Goal: Task Accomplishment & Management: Use online tool/utility

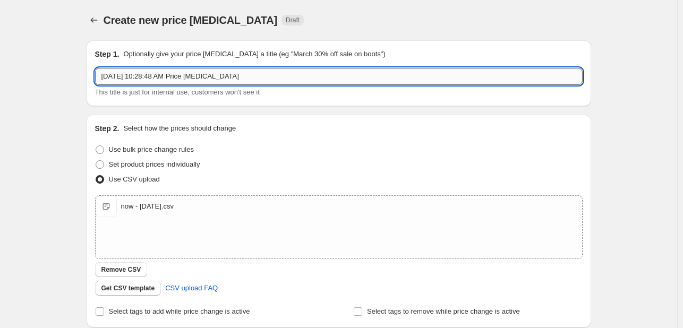
click at [168, 78] on input "[DATE] 10:28:48 AM Price [MEDICAL_DATA]" at bounding box center [339, 76] width 488 height 17
type input "H"
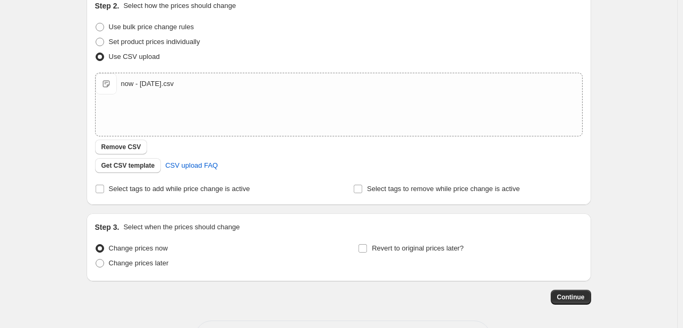
scroll to position [159, 0]
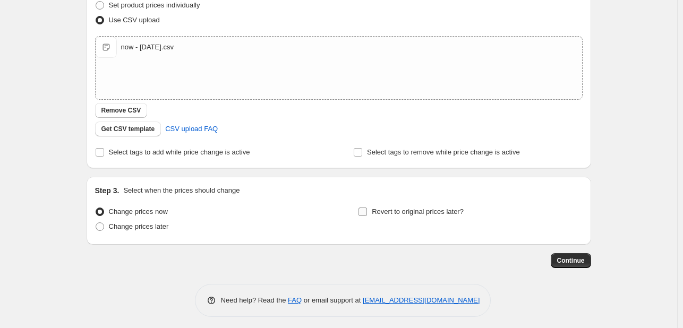
type input "In-store promo until [DATE]"
click at [372, 213] on label "Revert to original prices later?" at bounding box center [411, 212] width 106 height 15
click at [367, 213] on input "Revert to original prices later?" at bounding box center [363, 212] width 9 height 9
checkbox input "true"
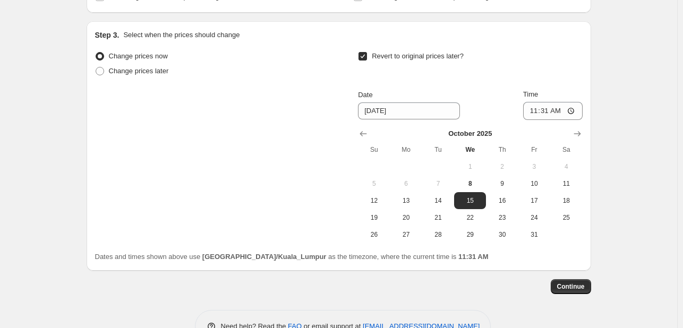
scroll to position [319, 0]
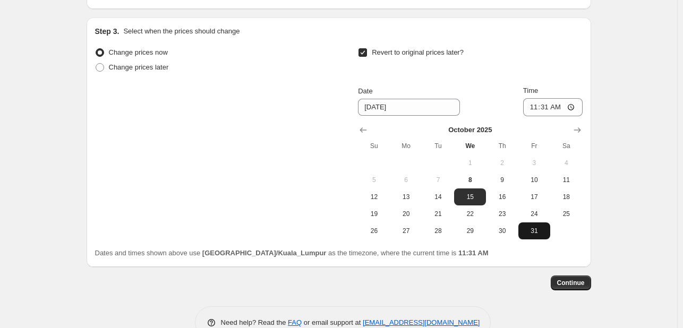
click at [531, 233] on span "31" at bounding box center [534, 231] width 23 height 9
type input "[DATE]"
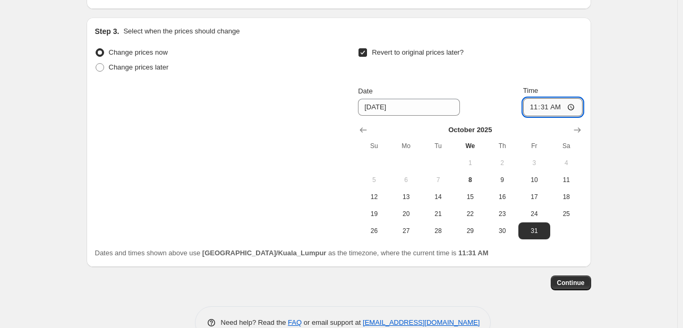
click at [534, 104] on input "11:31" at bounding box center [554, 107] width 60 height 18
click at [534, 109] on input "11:31" at bounding box center [554, 107] width 60 height 18
click at [574, 108] on input "11:31" at bounding box center [554, 107] width 60 height 18
type input "23:59"
click at [500, 75] on div "Revert to original prices later?" at bounding box center [470, 61] width 224 height 32
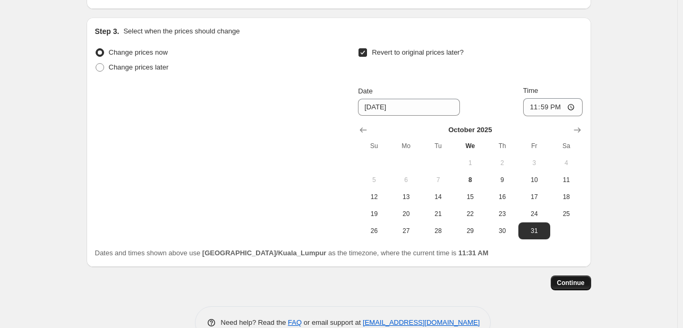
click at [576, 284] on span "Continue" at bounding box center [572, 283] width 28 height 9
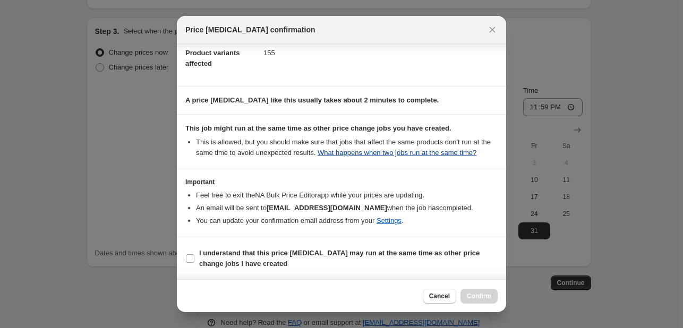
scroll to position [62, 0]
drag, startPoint x: 189, startPoint y: 260, endPoint x: 196, endPoint y: 260, distance: 6.4
click at [189, 260] on input "I understand that this price [MEDICAL_DATA] may run at the same time as other p…" at bounding box center [190, 259] width 9 height 9
checkbox input "true"
click at [476, 292] on span "Confirm" at bounding box center [479, 296] width 24 height 9
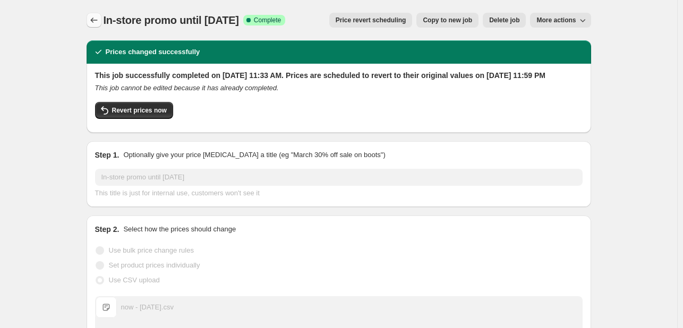
click at [91, 19] on icon "Price change jobs" at bounding box center [94, 20] width 11 height 11
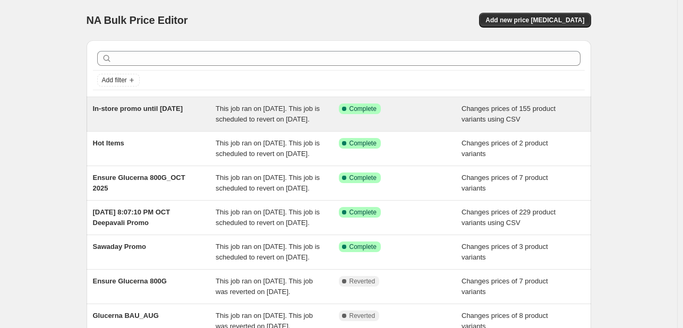
drag, startPoint x: 113, startPoint y: 122, endPoint x: 94, endPoint y: 110, distance: 22.4
click at [94, 110] on div "In-store promo until [DATE] This job ran on [DATE]. This job is scheduled to re…" at bounding box center [339, 114] width 505 height 34
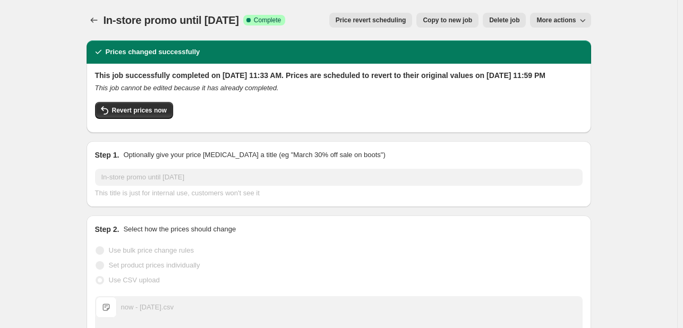
drag, startPoint x: 106, startPoint y: 21, endPoint x: 274, endPoint y: 27, distance: 168.0
click at [274, 27] on div "In-store promo until [DATE] Success Complete Complete" at bounding box center [195, 20] width 182 height 15
copy span "In-store promo until [DATE]"
click at [91, 18] on icon "Price change jobs" at bounding box center [94, 20] width 11 height 11
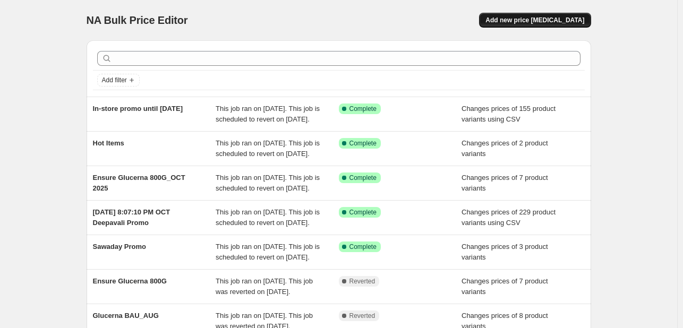
click at [523, 20] on span "Add new price [MEDICAL_DATA]" at bounding box center [535, 20] width 99 height 9
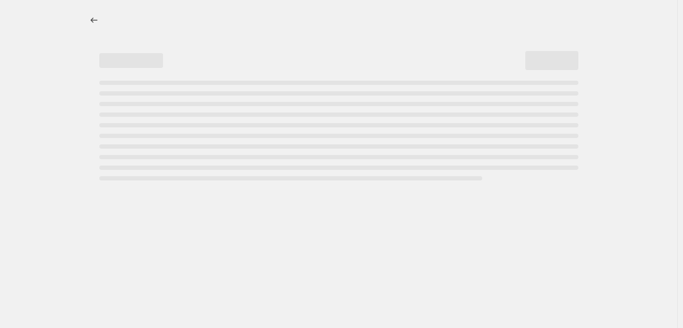
select select "percentage"
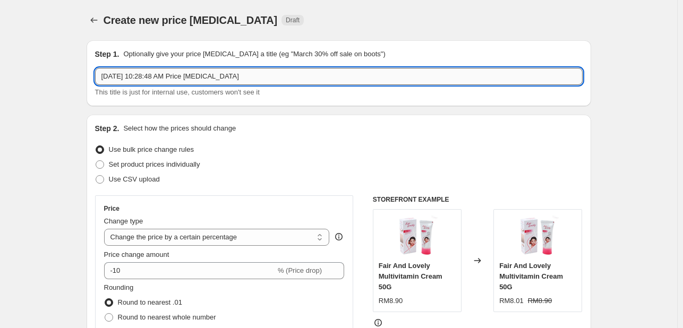
click at [213, 76] on input "[DATE] 10:28:48 AM Price [MEDICAL_DATA]" at bounding box center [339, 76] width 488 height 17
paste input "In-store promo until [DATE]"
click at [174, 75] on input "In-store promo until [DATE]" at bounding box center [339, 76] width 488 height 17
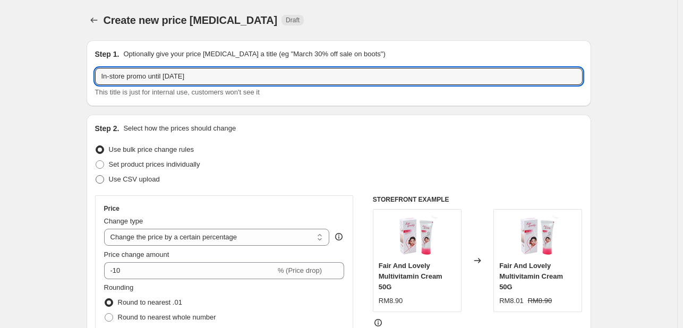
type input "In-store promo until [DATE]"
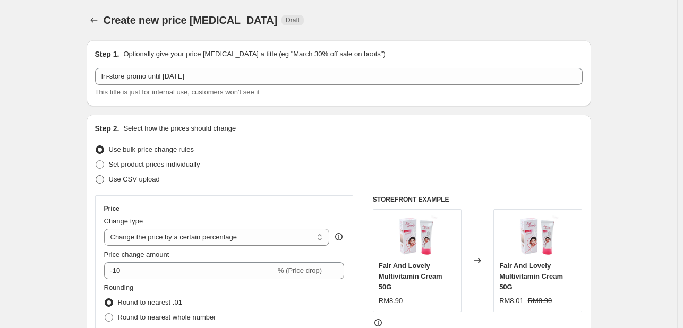
click at [142, 181] on span "Use CSV upload" at bounding box center [134, 179] width 51 height 8
click at [96, 176] on input "Use CSV upload" at bounding box center [96, 175] width 1 height 1
radio input "true"
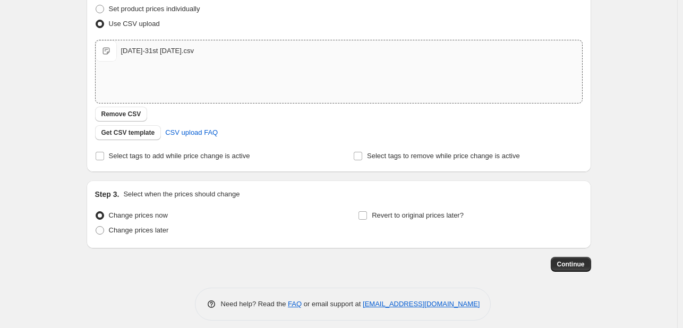
scroll to position [164, 0]
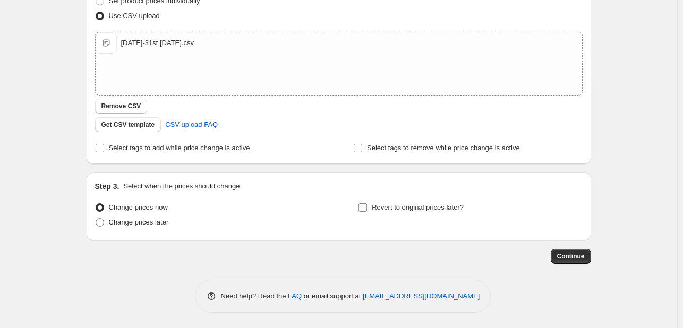
click at [372, 206] on label "Revert to original prices later?" at bounding box center [411, 207] width 106 height 15
click at [367, 206] on input "Revert to original prices later?" at bounding box center [363, 208] width 9 height 9
checkbox input "true"
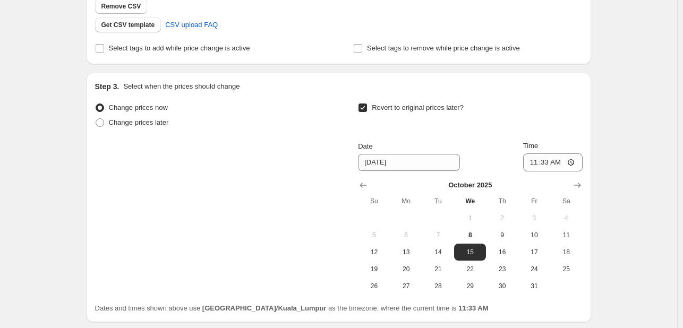
scroll to position [270, 0]
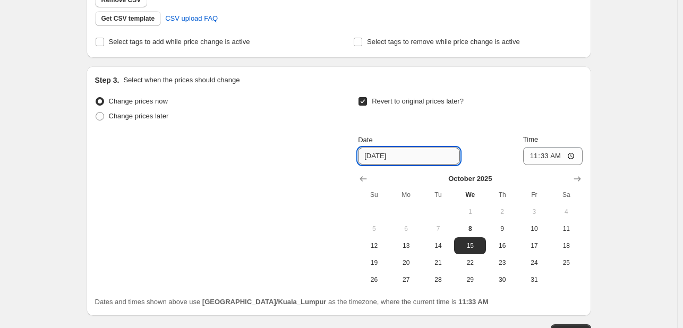
click at [414, 157] on input "[DATE]" at bounding box center [409, 156] width 102 height 17
click at [577, 178] on icon "Show next month, November 2025" at bounding box center [577, 179] width 11 height 11
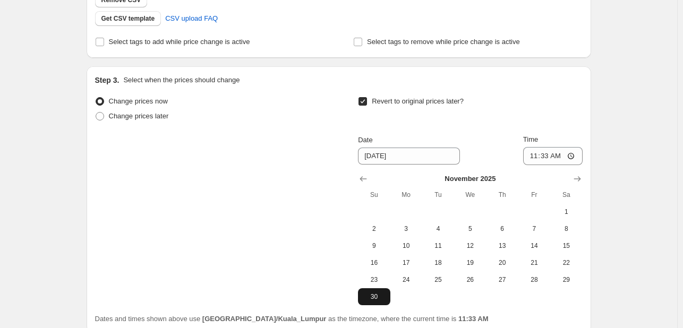
click at [381, 300] on span "30" at bounding box center [373, 297] width 23 height 9
type input "[DATE]"
click at [544, 156] on input "11:33" at bounding box center [554, 156] width 60 height 18
click at [578, 154] on input "11:33" at bounding box center [554, 156] width 60 height 18
type input "23:59"
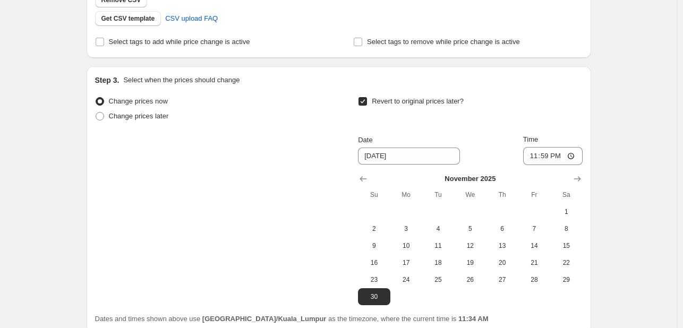
click at [546, 116] on div "Revert to original prices later?" at bounding box center [470, 110] width 224 height 32
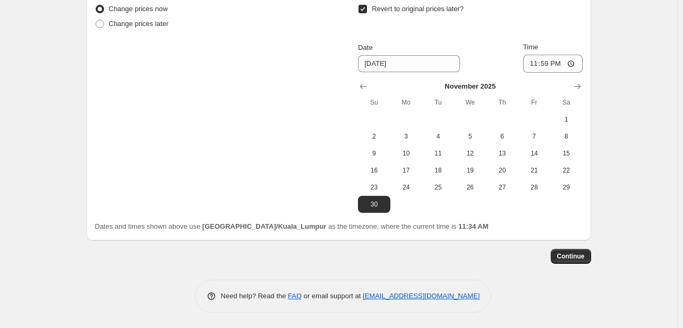
scroll to position [363, 0]
click at [573, 251] on button "Continue" at bounding box center [571, 256] width 40 height 15
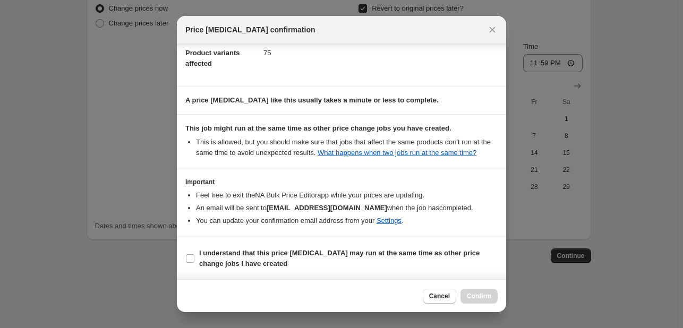
scroll to position [62, 0]
click at [191, 256] on input "I understand that this price [MEDICAL_DATA] may run at the same time as other p…" at bounding box center [190, 259] width 9 height 9
checkbox input "true"
click at [476, 298] on span "Confirm" at bounding box center [479, 296] width 24 height 9
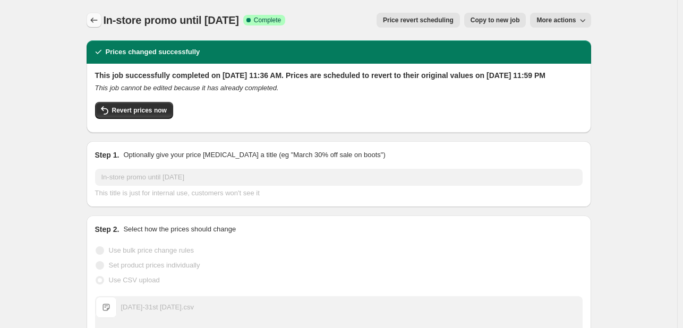
click at [99, 19] on icon "Price change jobs" at bounding box center [94, 20] width 11 height 11
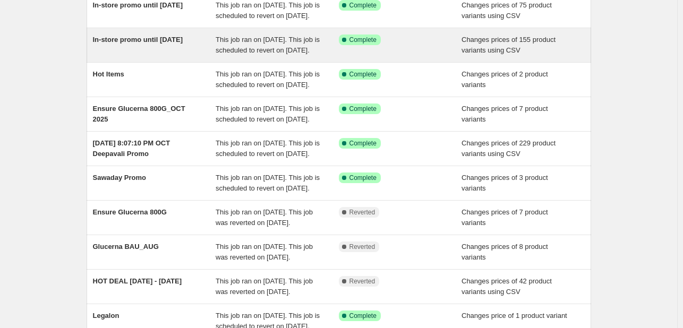
scroll to position [106, 0]
